Goal: Task Accomplishment & Management: Manage account settings

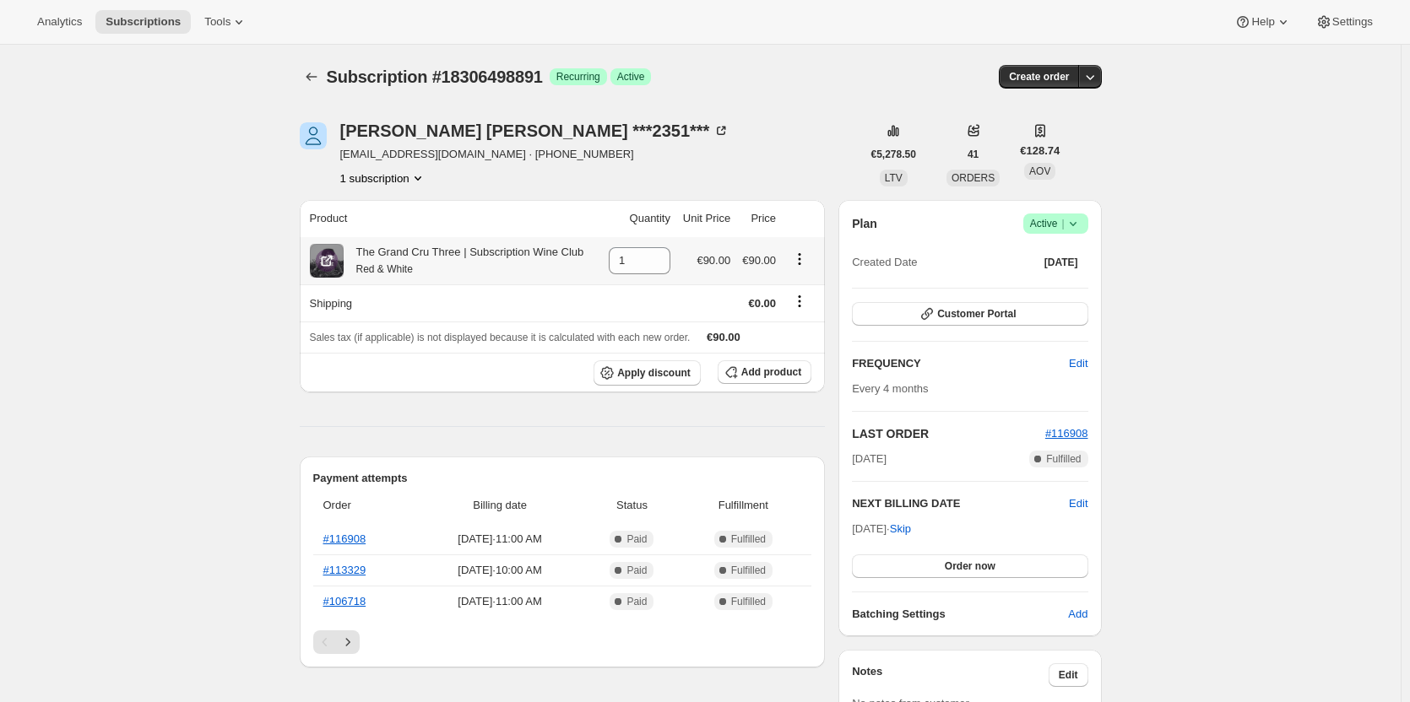
click at [799, 262] on icon "Product actions" at bounding box center [799, 259] width 17 height 17
click at [804, 295] on span "Swap variant" at bounding box center [803, 291] width 63 height 13
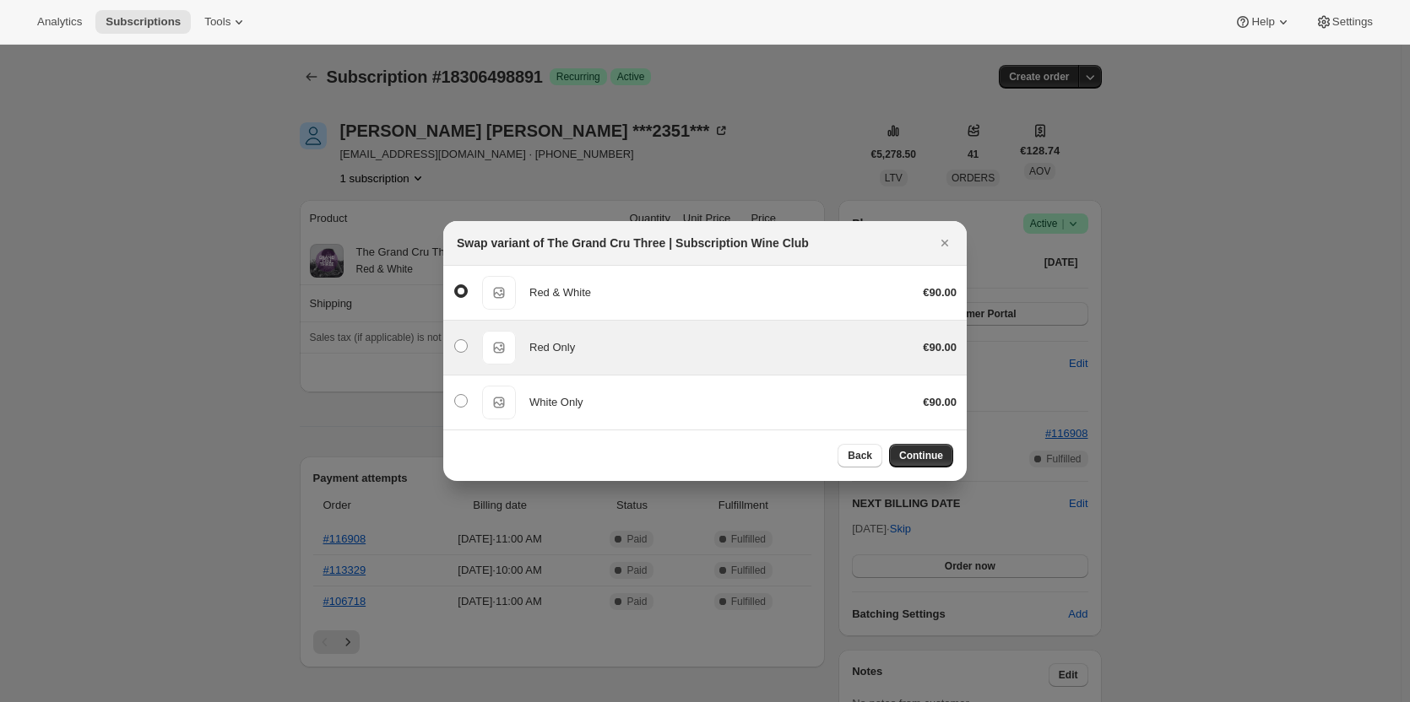
click at [747, 347] on div "Red Only" at bounding box center [719, 347] width 380 height 17
radio input "false"
radio input "true"
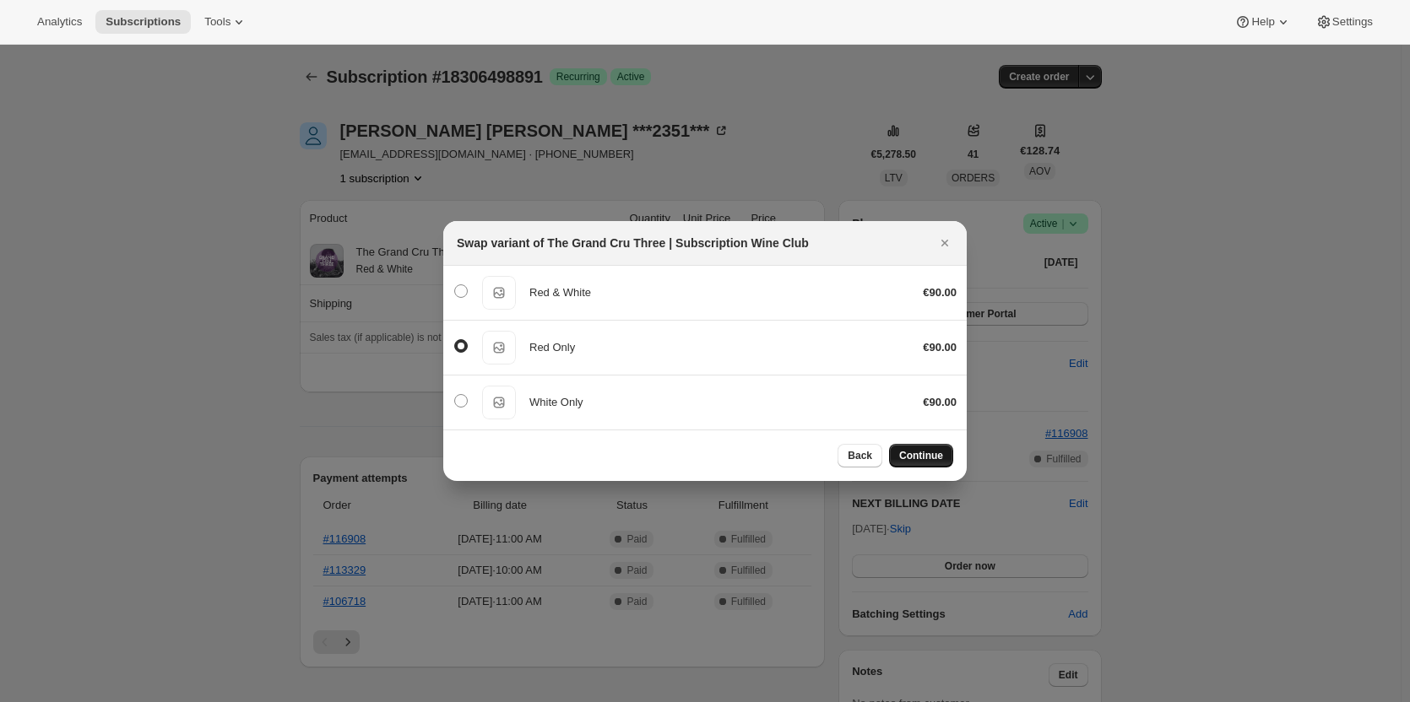
click at [921, 449] on button "Continue" at bounding box center [921, 456] width 64 height 24
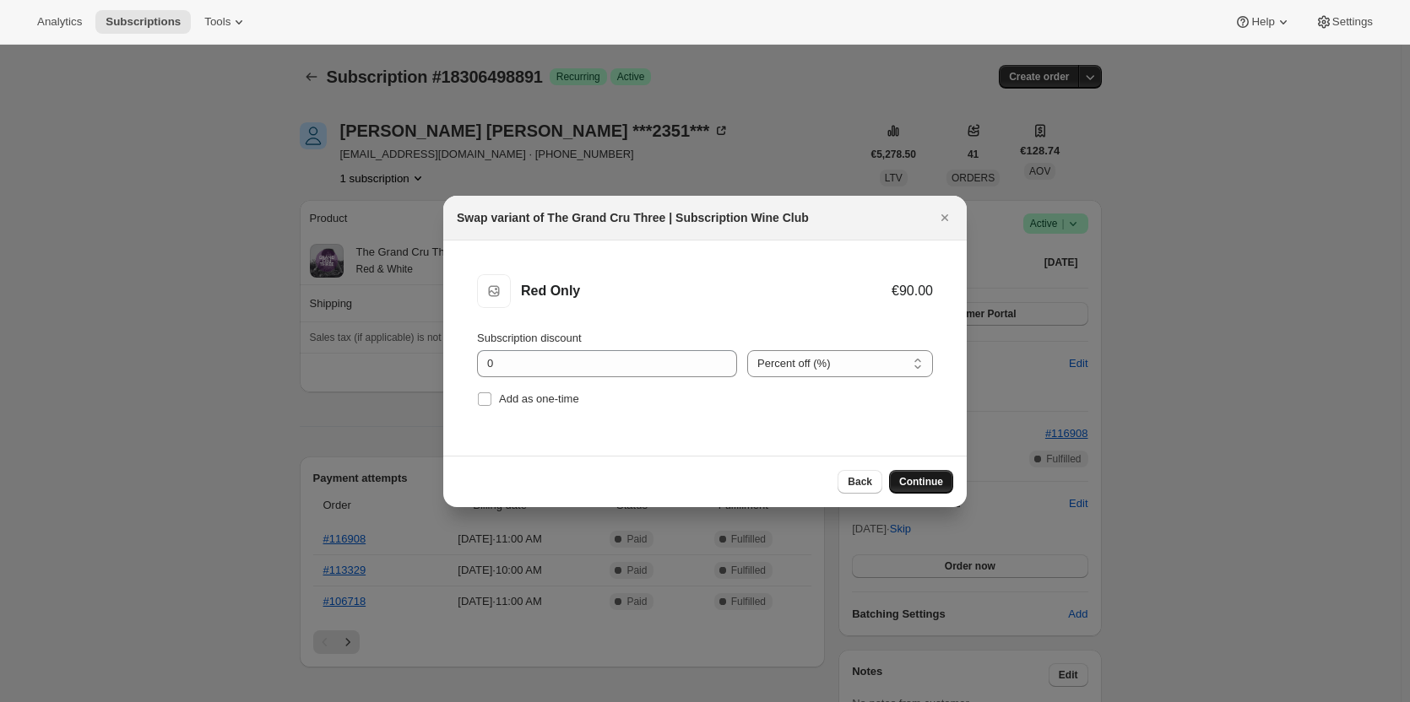
click at [925, 482] on span "Continue" at bounding box center [921, 482] width 44 height 14
